Goal: Subscribe to service/newsletter

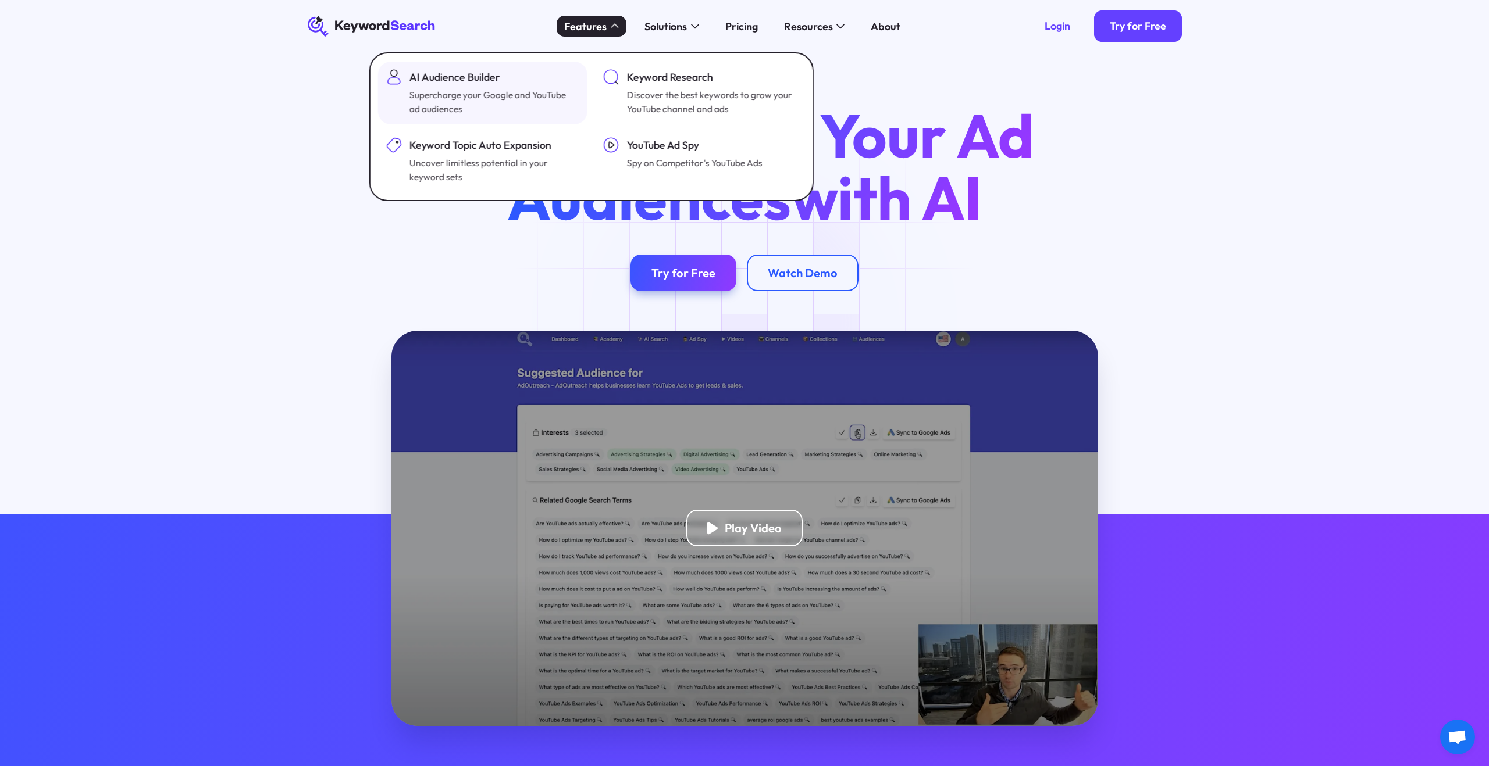
click at [529, 84] on div "AI Audience Builder" at bounding box center [492, 77] width 167 height 16
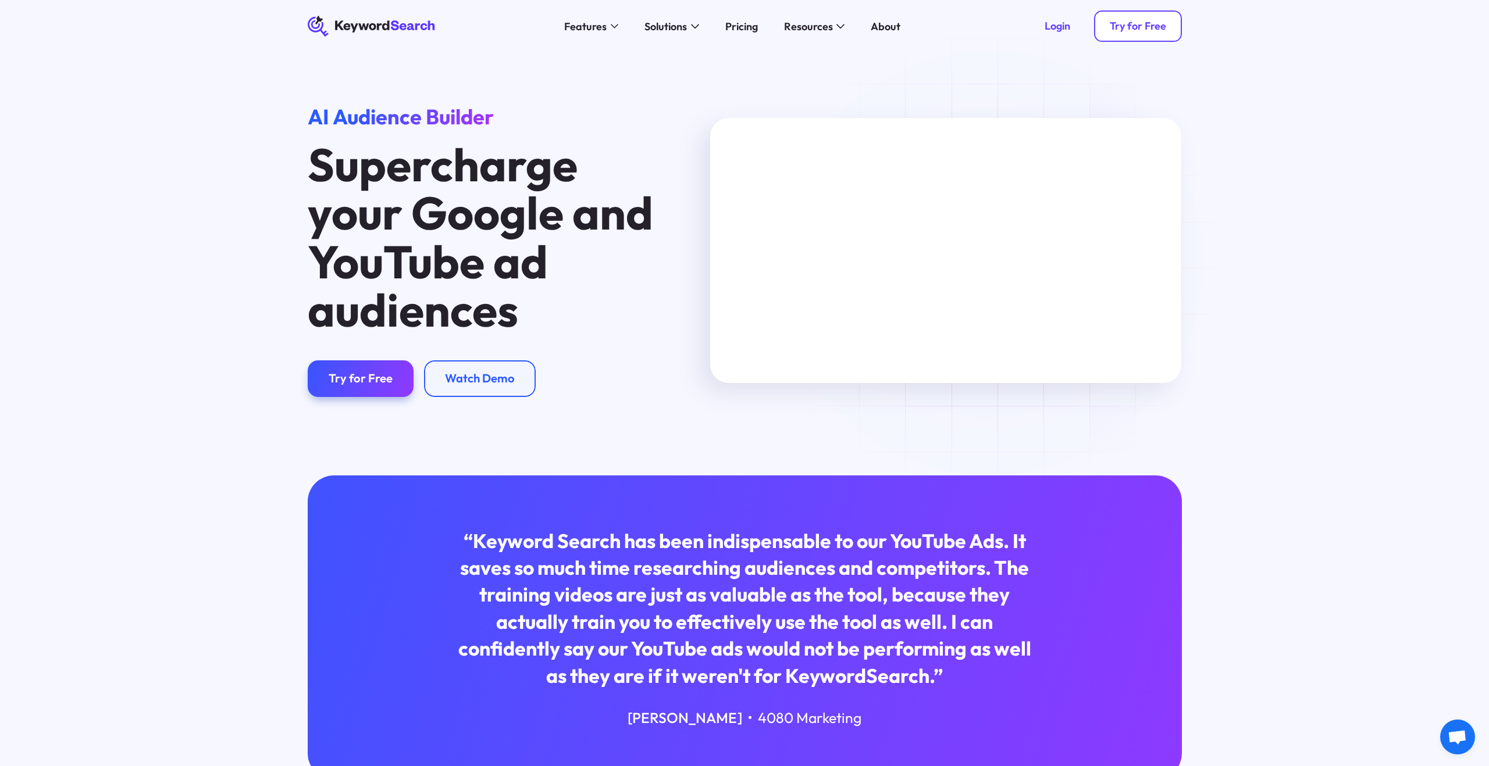
click at [1119, 27] on div "Try for Free" at bounding box center [1138, 26] width 56 height 13
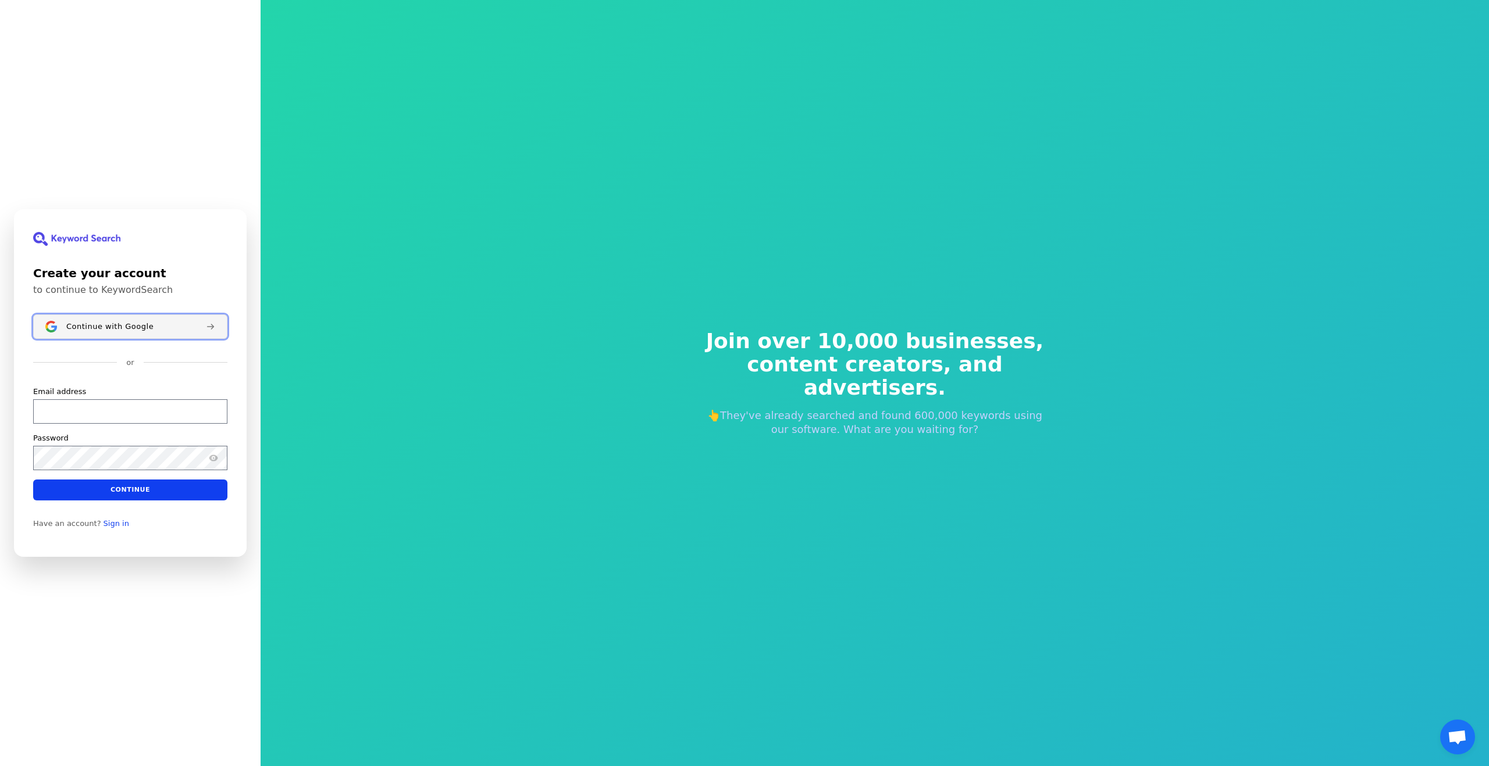
click at [149, 334] on button "Continue with Google" at bounding box center [130, 327] width 194 height 24
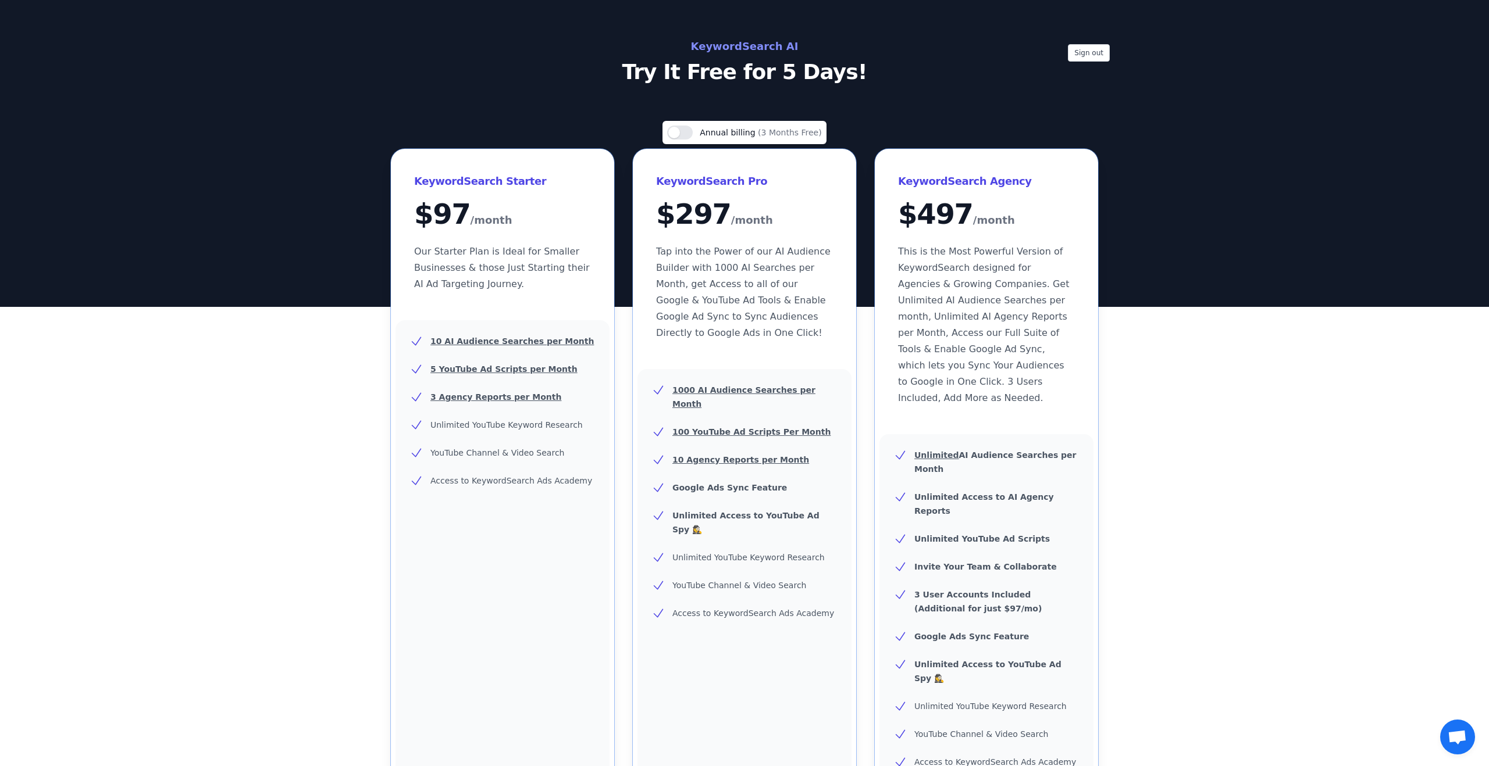
scroll to position [457, 0]
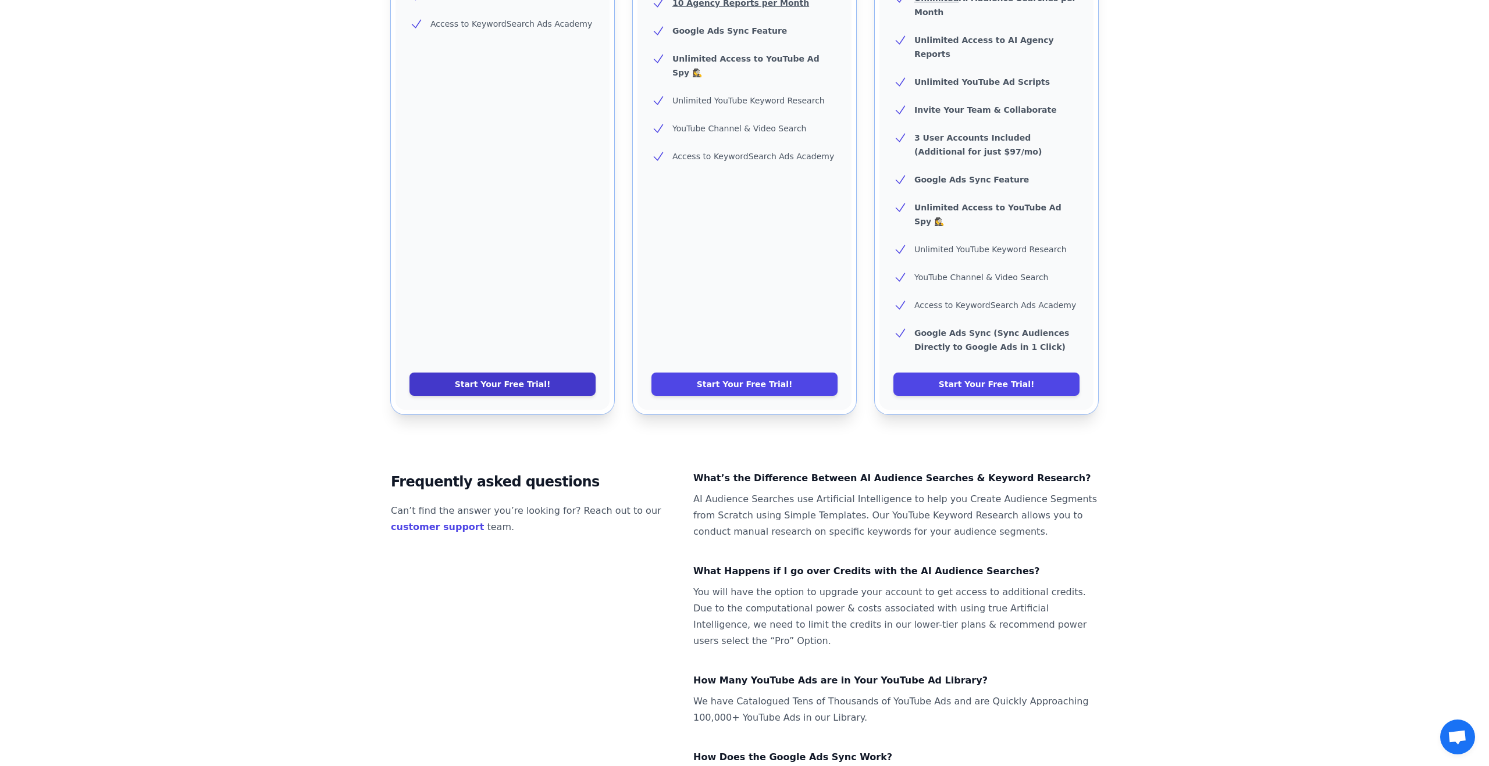
click at [531, 373] on link "Start Your Free Trial!" at bounding box center [502, 384] width 186 height 23
